Goal: Information Seeking & Learning: Understand process/instructions

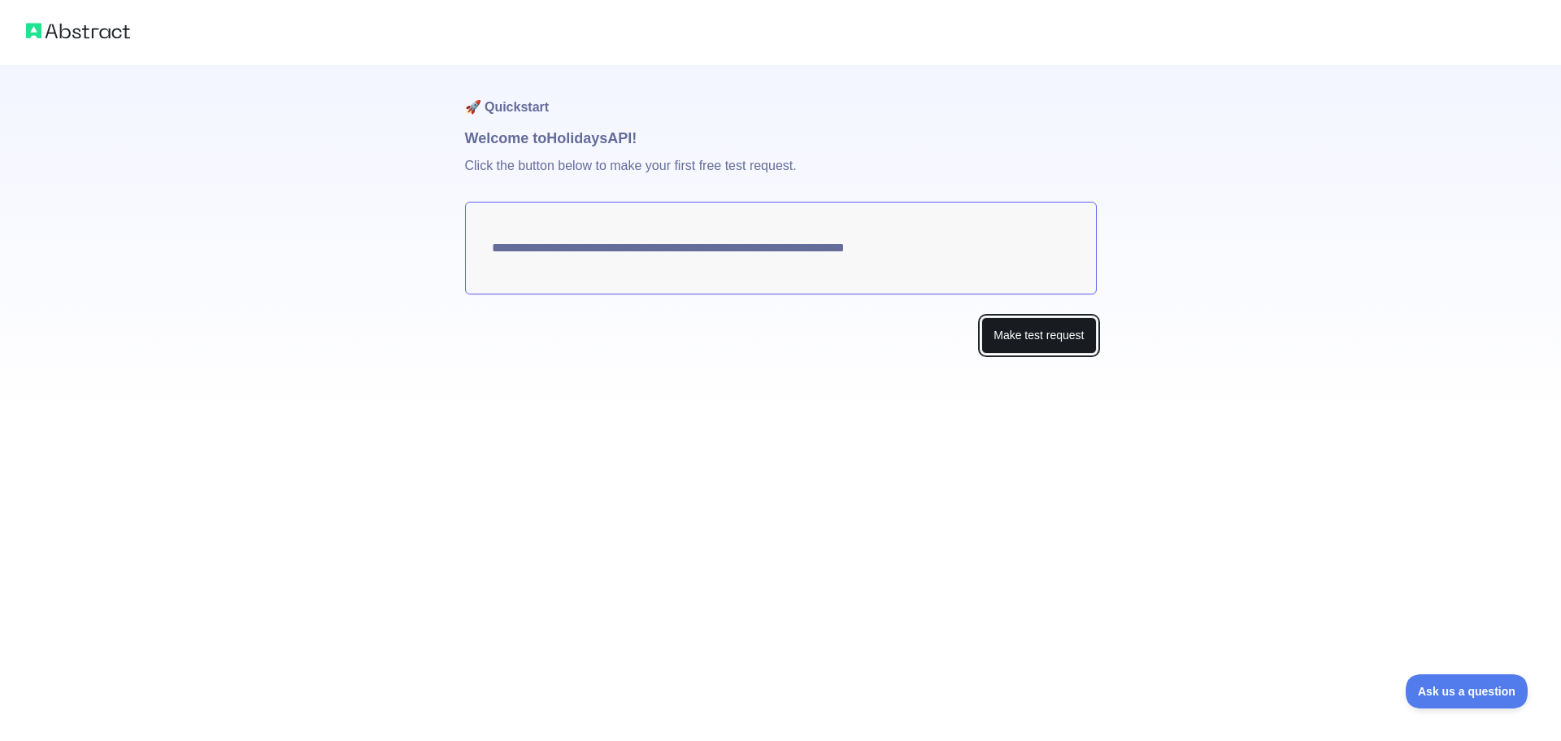
click at [1033, 326] on button "Make test request" at bounding box center [1038, 335] width 115 height 37
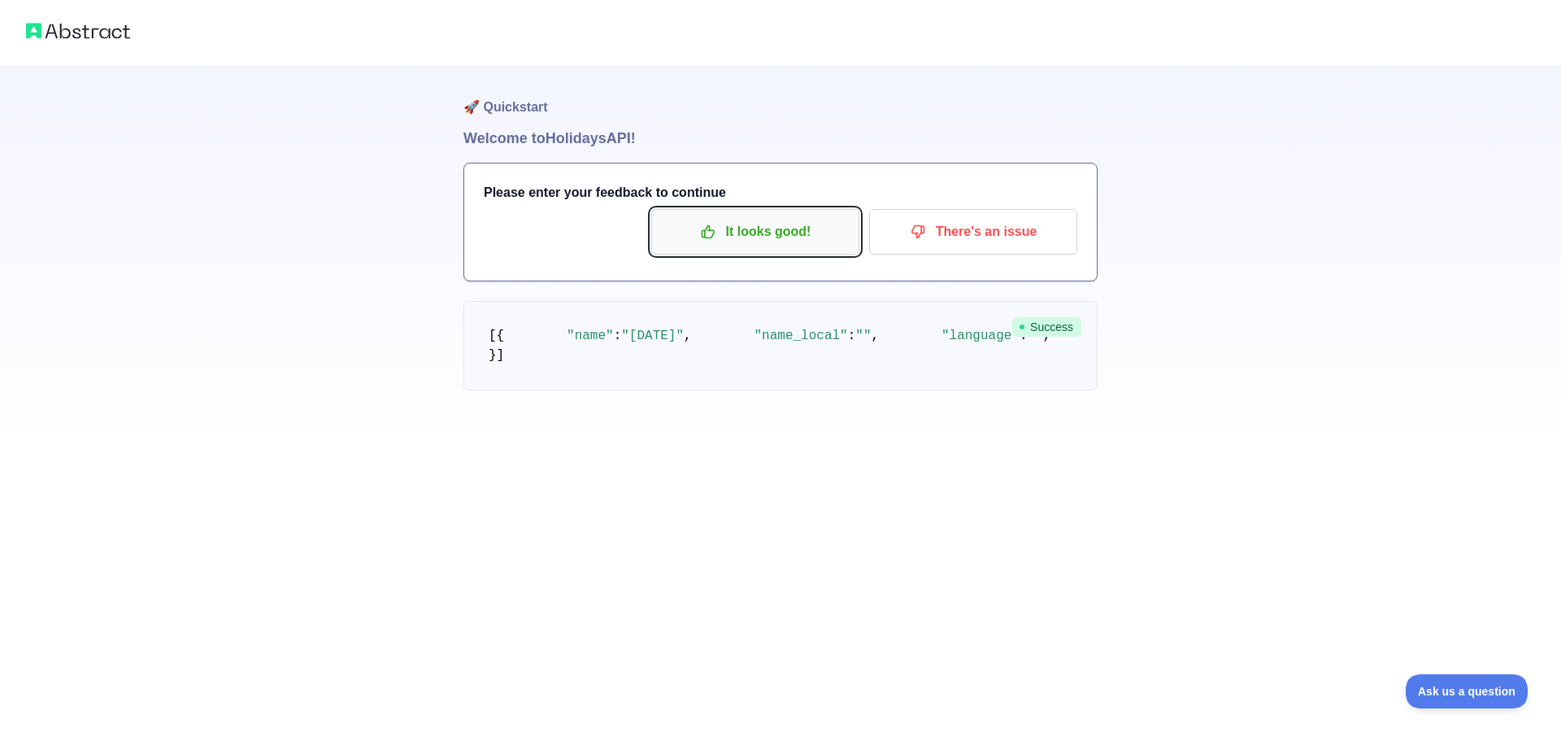
click at [733, 237] on p "It looks good!" at bounding box center [755, 232] width 184 height 28
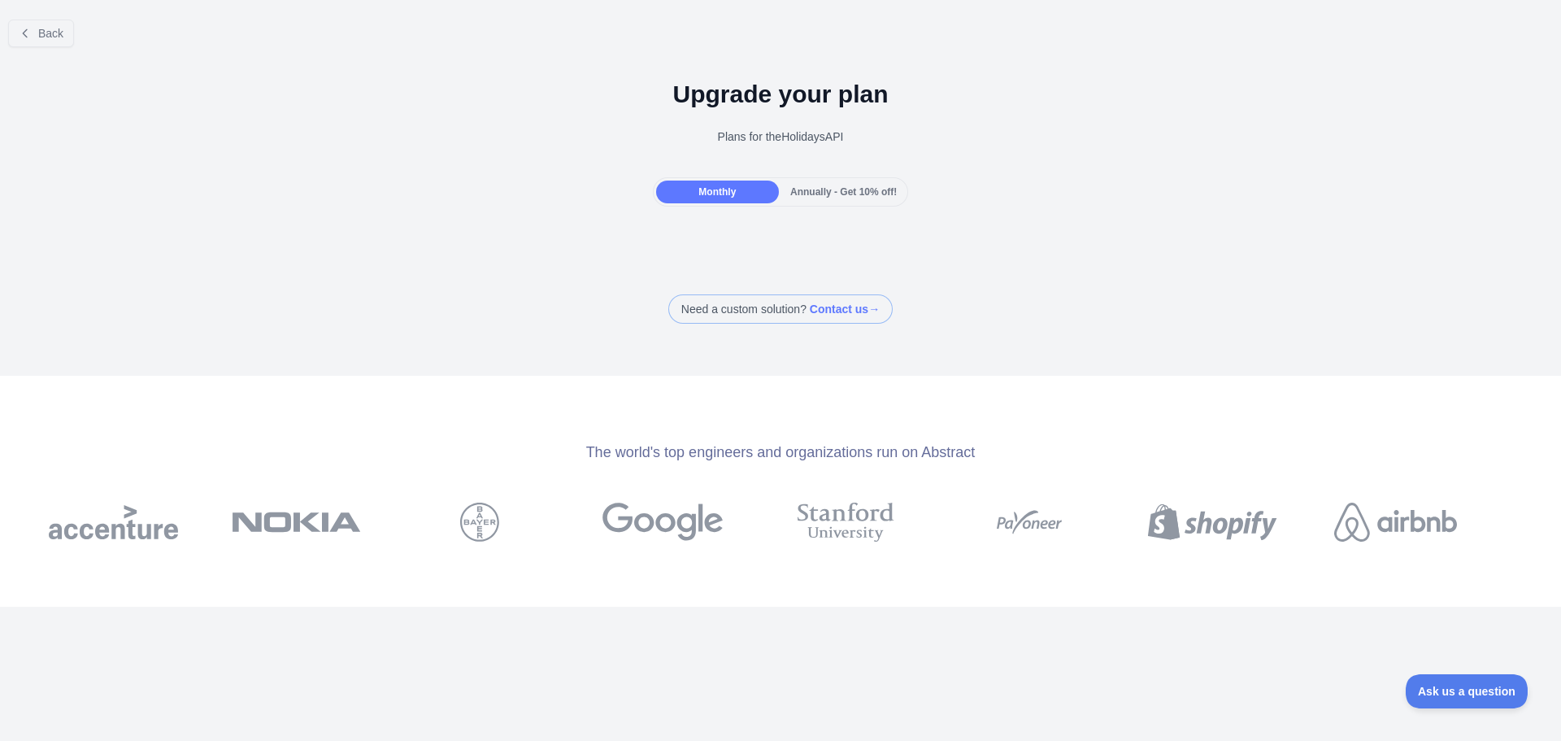
click at [709, 185] on div "Monthly" at bounding box center [717, 191] width 123 height 23
click at [832, 190] on span "Annually - Get 10% off!" at bounding box center [843, 191] width 107 height 11
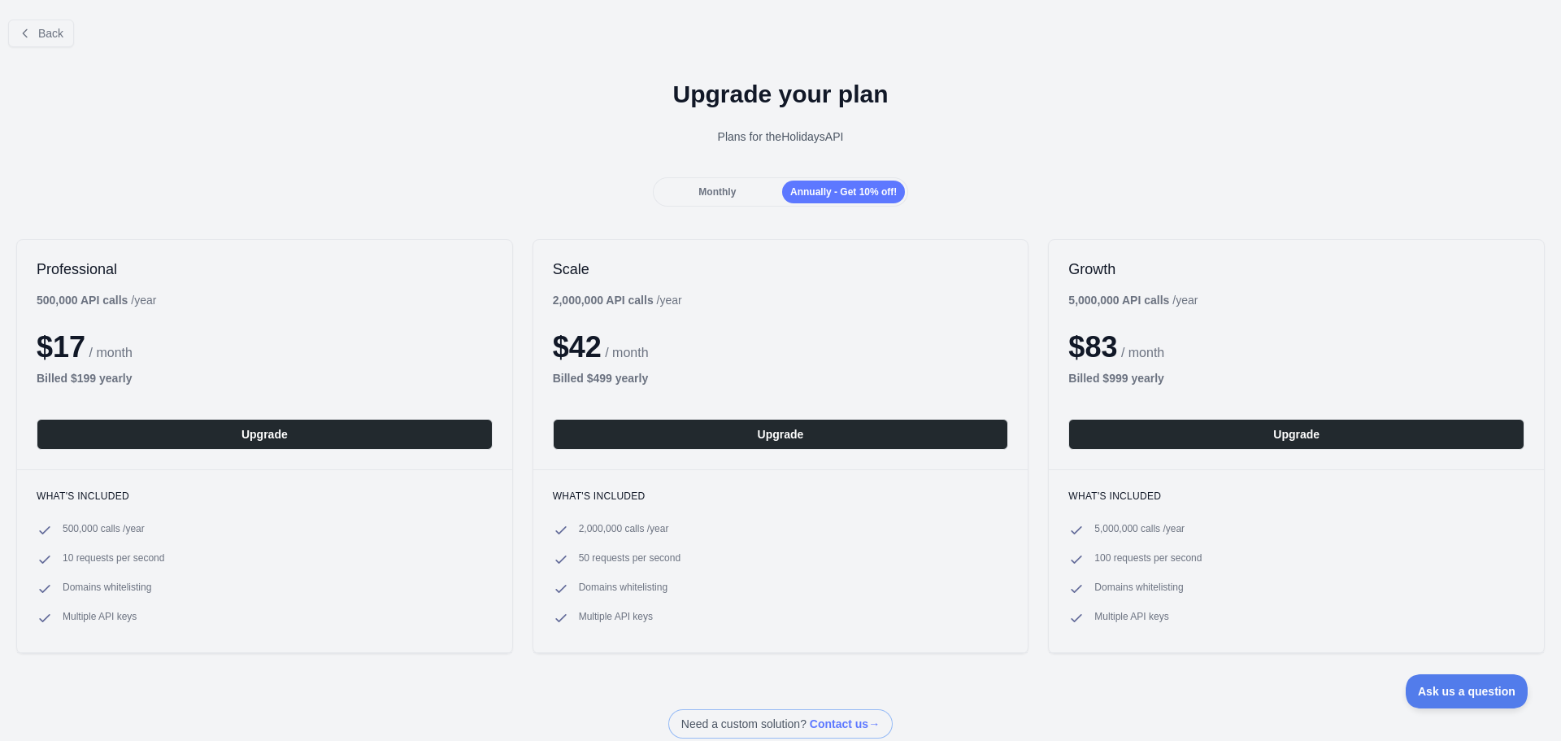
click at [715, 189] on span "Monthly" at bounding box center [716, 191] width 37 height 11
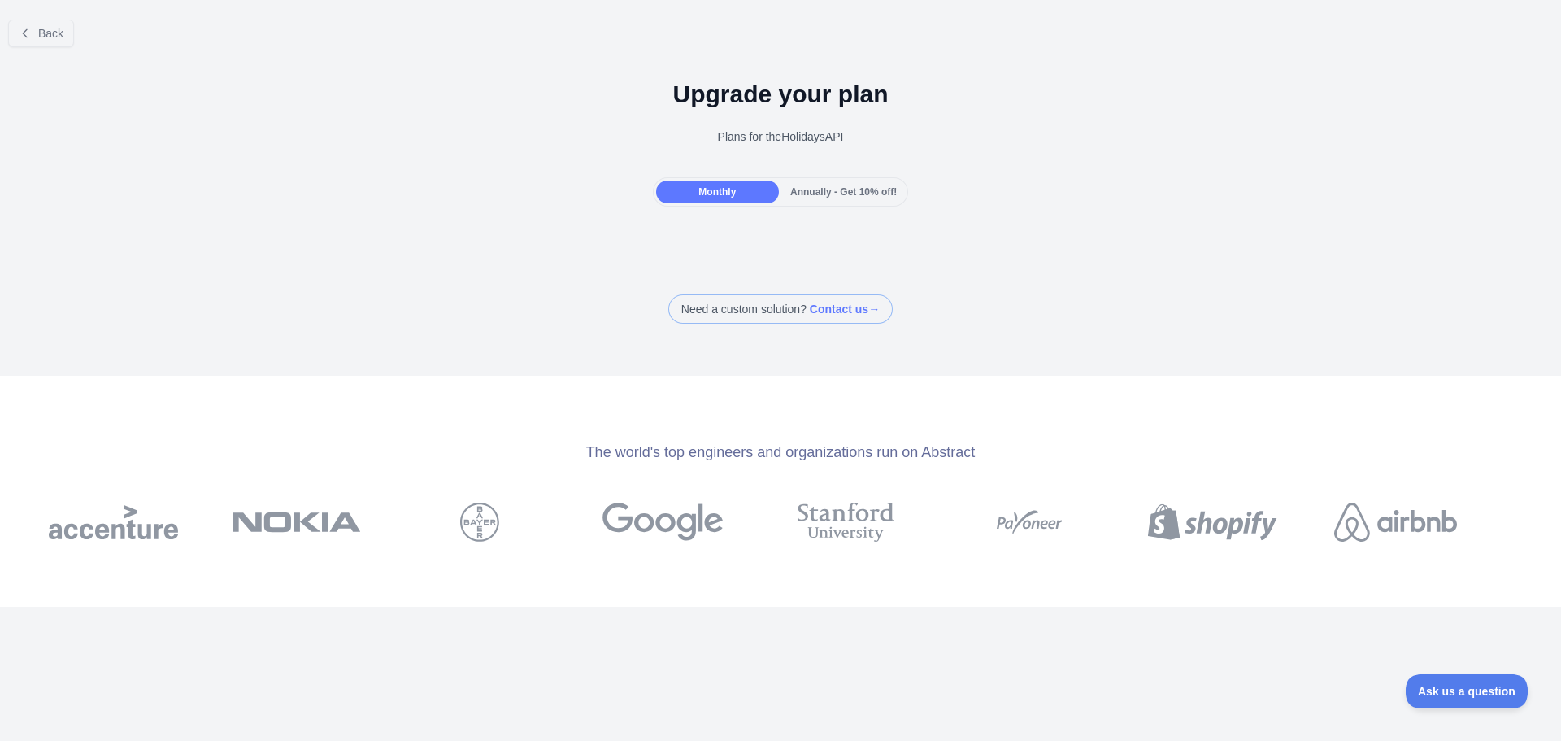
click at [850, 182] on div "Annually - Get 10% off!" at bounding box center [843, 191] width 123 height 23
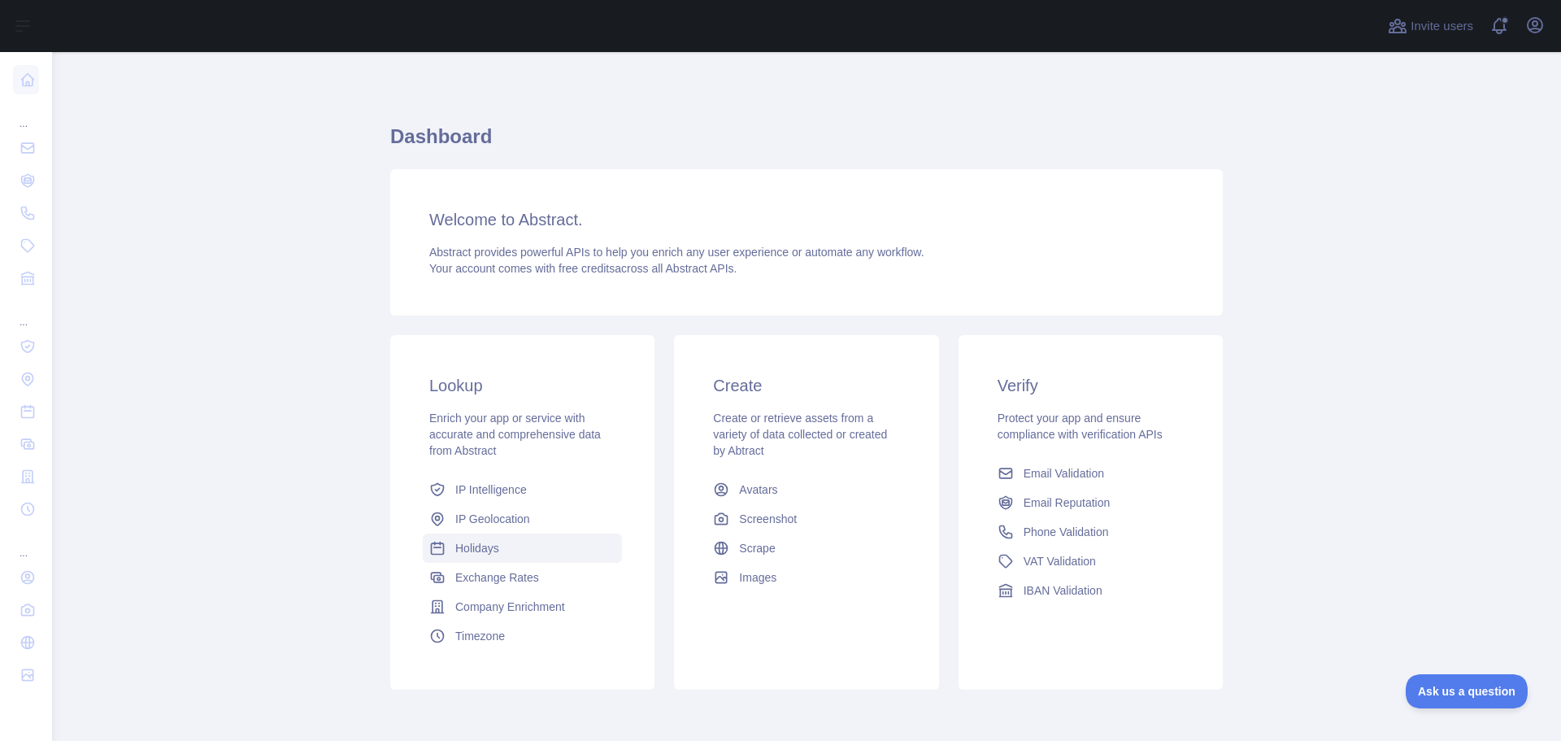
click at [480, 553] on span "Holidays" at bounding box center [477, 548] width 44 height 16
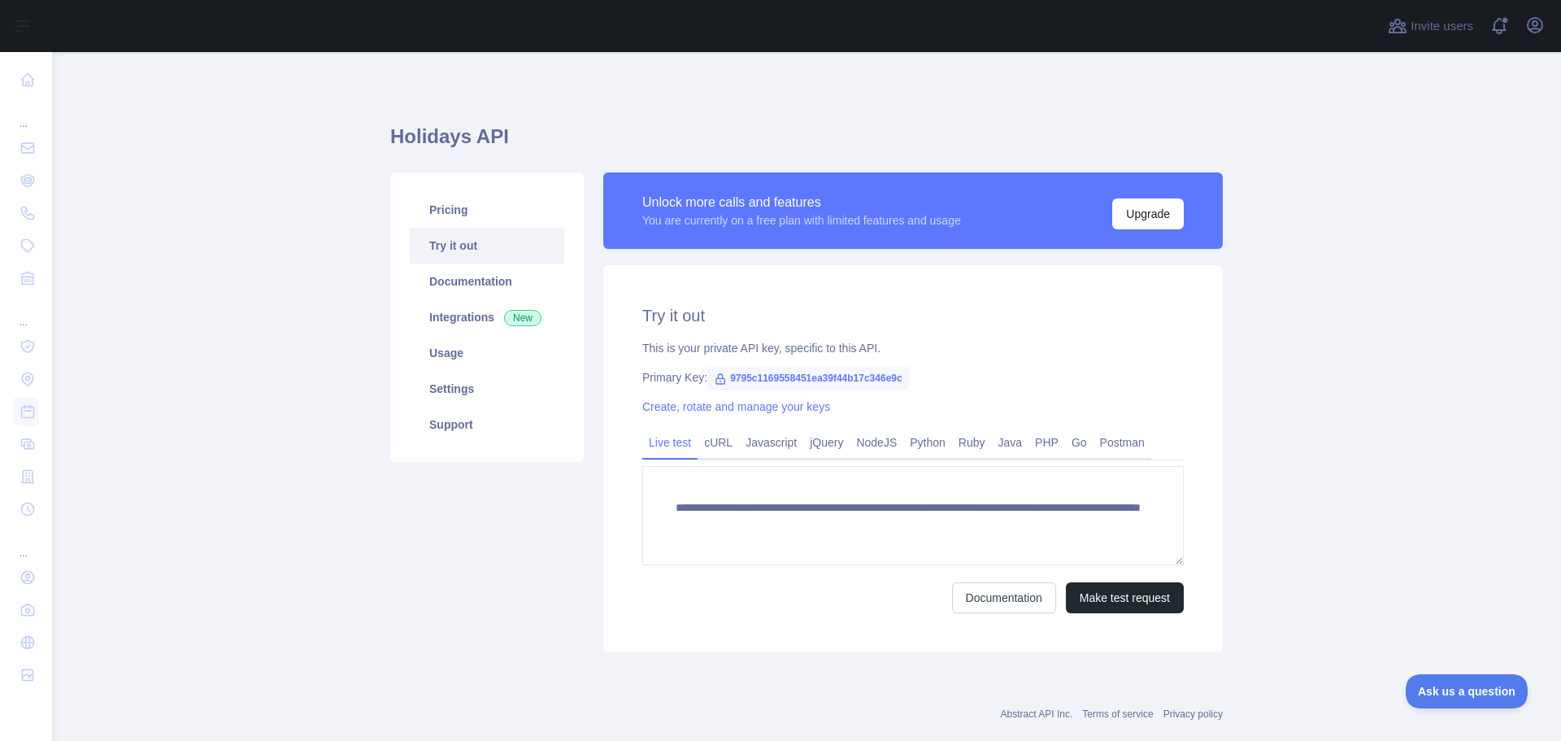
click at [817, 379] on span "9795c1169558451ea39f44b17c346e9c" at bounding box center [808, 378] width 202 height 24
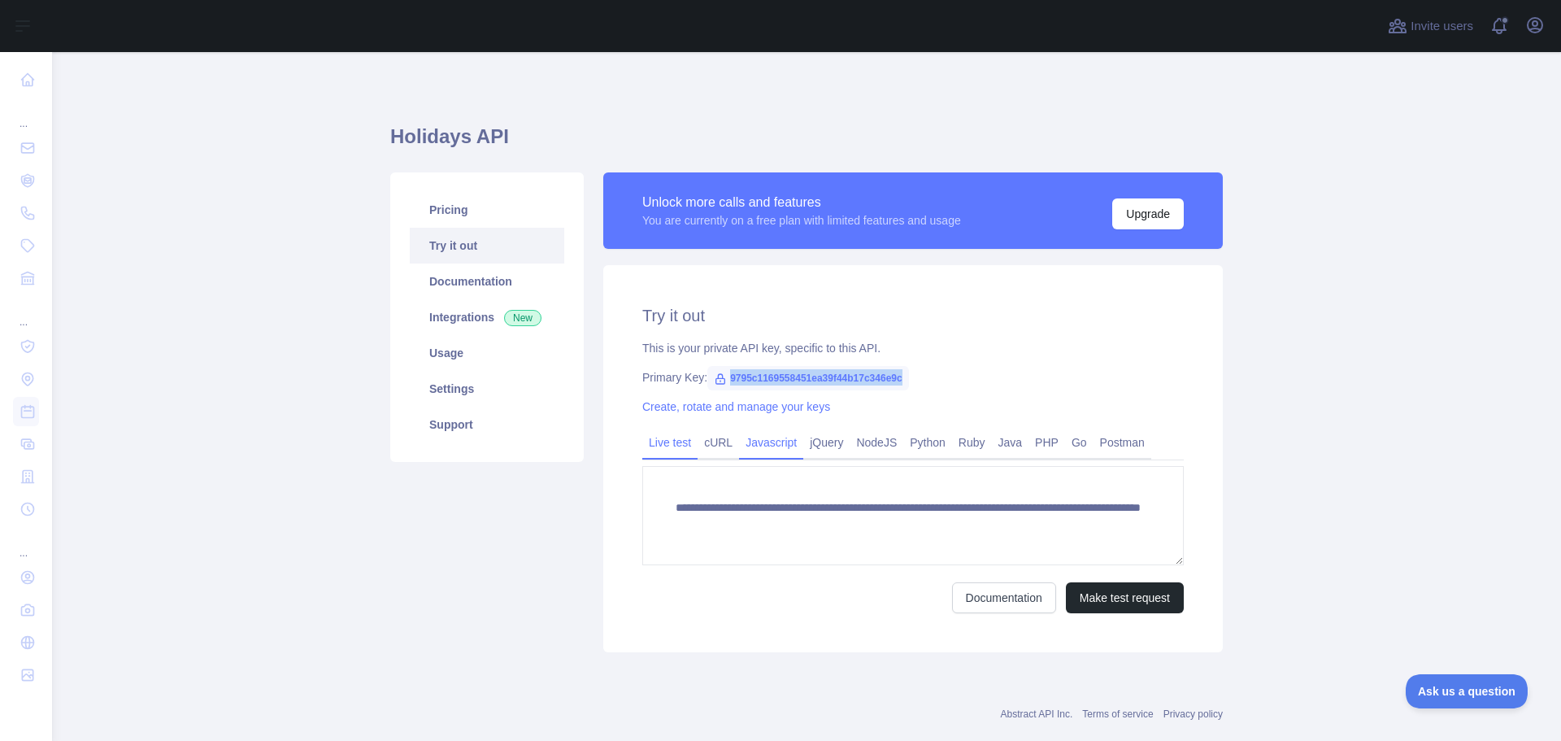
drag, startPoint x: 766, startPoint y: 437, endPoint x: 762, endPoint y: 444, distance: 8.4
click at [766, 437] on link "Javascript" at bounding box center [771, 442] width 64 height 26
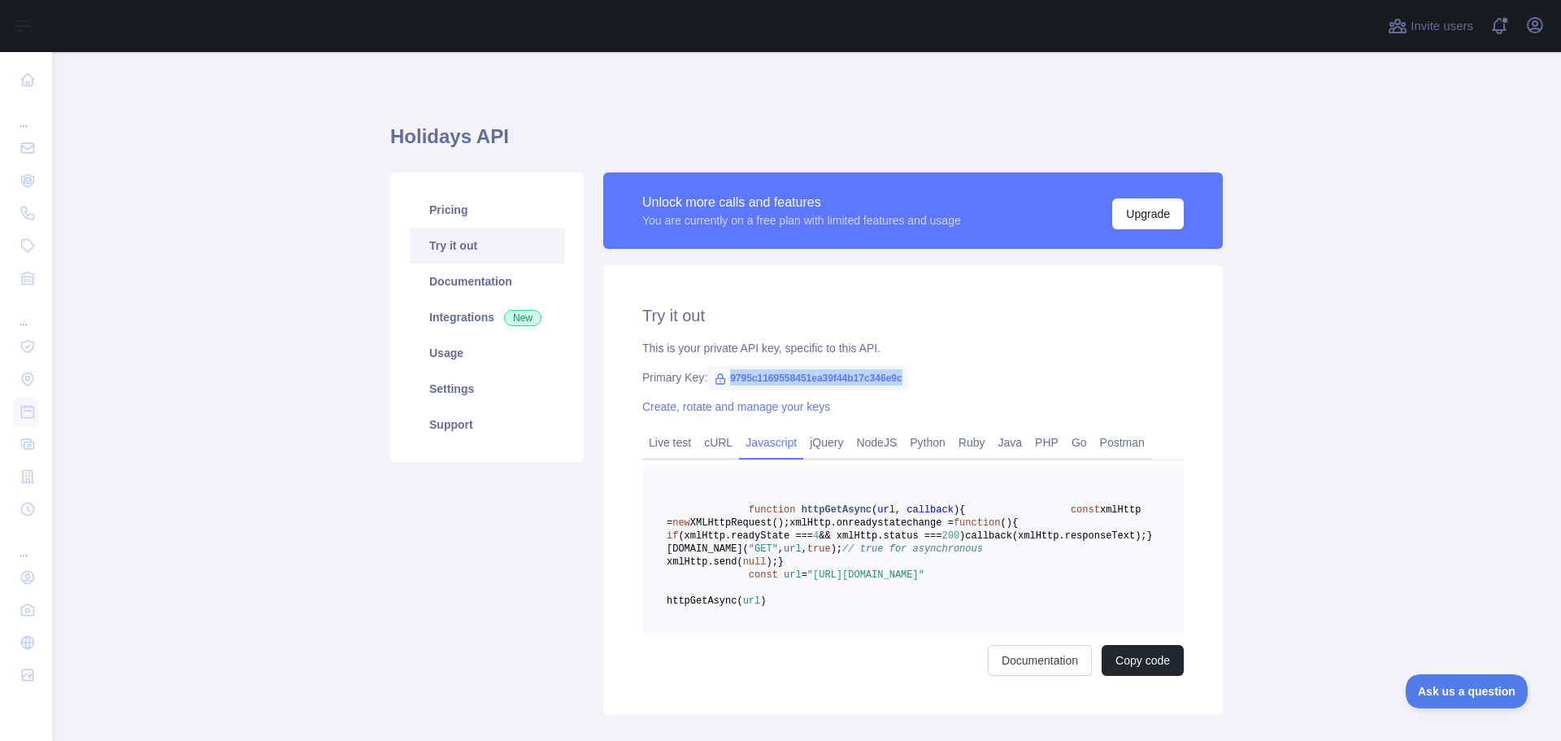
click at [762, 444] on link "Javascript" at bounding box center [771, 442] width 64 height 26
click at [876, 442] on link "NodeJS" at bounding box center [877, 442] width 54 height 26
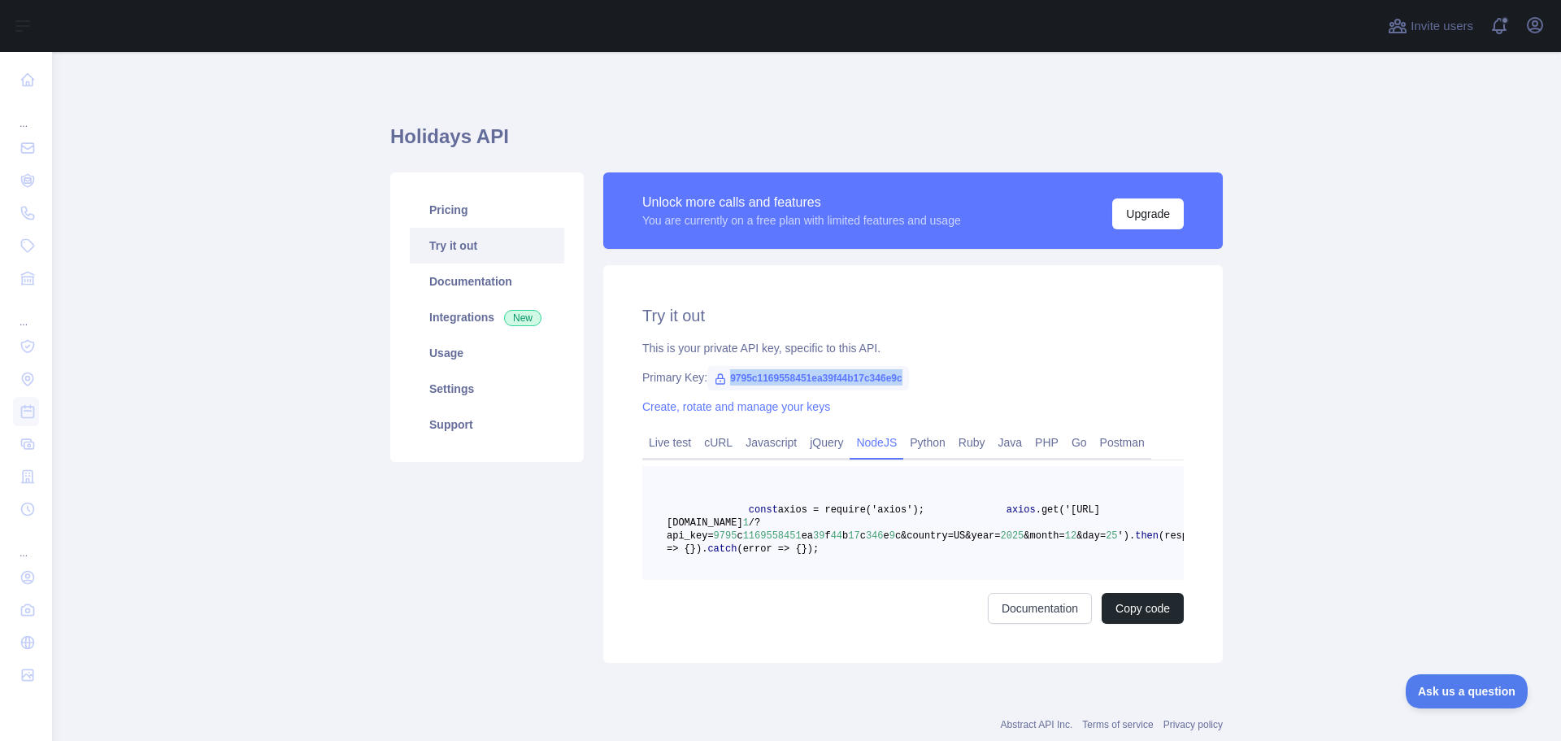
drag, startPoint x: 793, startPoint y: 589, endPoint x: 715, endPoint y: 492, distance: 124.9
click at [715, 492] on pre "const axios = require('axios'); axios .get('[URL][DOMAIN_NAME] 1 /?api_key= 979…" at bounding box center [912, 523] width 541 height 114
copy code "const axios = require('axios'); axios .get('[URL][DOMAIN_NAME] 1 /?api_key= 979…"
